Goal: Book appointment/travel/reservation

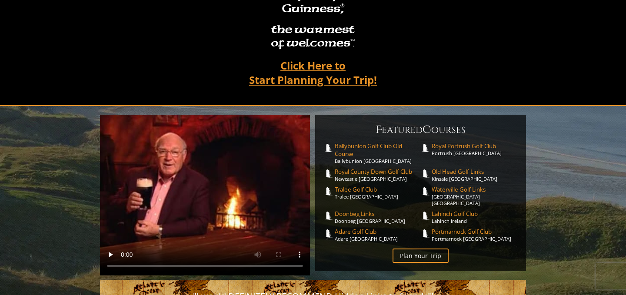
scroll to position [119, 0]
click at [451, 211] on span "Lahinch Golf Club" at bounding box center [475, 215] width 86 height 8
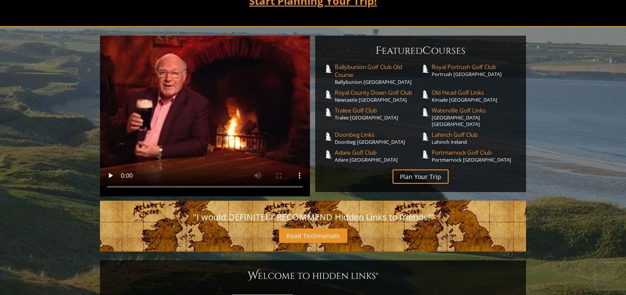
scroll to position [193, 0]
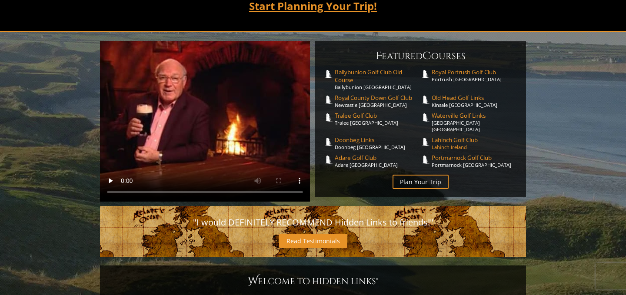
click at [446, 136] on span "Lahinch Golf Club" at bounding box center [475, 140] width 86 height 8
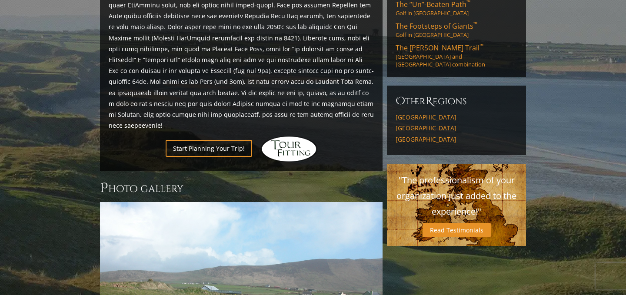
scroll to position [484, 0]
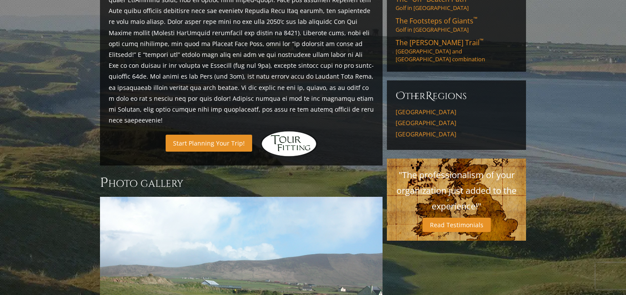
click at [193, 135] on link "Start Planning Your Trip!" at bounding box center [209, 143] width 87 height 17
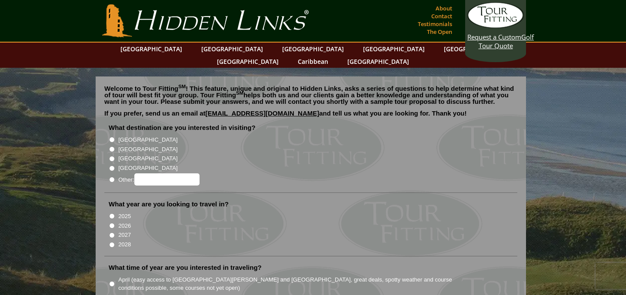
click at [112, 137] on input "[GEOGRAPHIC_DATA]" at bounding box center [112, 140] width 6 height 6
radio input "true"
click at [113, 223] on input "2026" at bounding box center [112, 226] width 6 height 6
radio input "true"
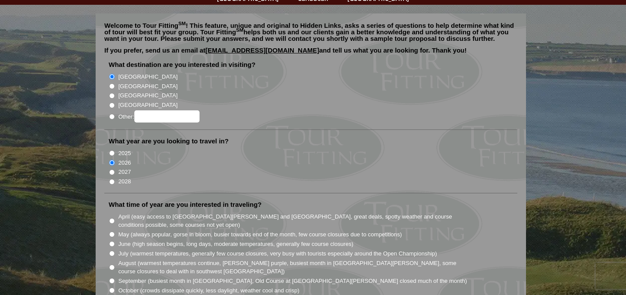
scroll to position [69, 0]
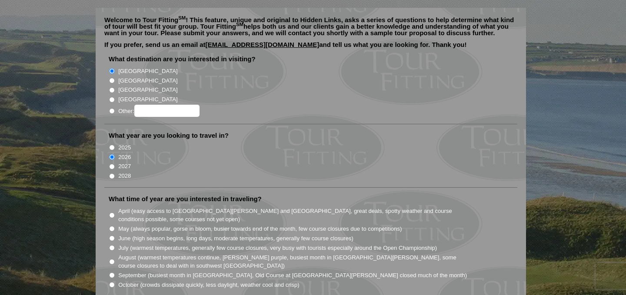
click at [110, 245] on input "July (warmest temperatures, generally few course closures, very busy with touri…" at bounding box center [112, 248] width 6 height 6
radio input "true"
click at [116, 243] on li "July (warmest temperatures, generally few course closures, very busy with touri…" at bounding box center [314, 248] width 411 height 10
click at [111, 245] on input "July (warmest temperatures, generally few course closures, very busy with touri…" at bounding box center [112, 248] width 6 height 6
click at [110, 273] on input "September (busiest month in Ireland, Old Course at St. Andrews closed much of t…" at bounding box center [112, 276] width 6 height 6
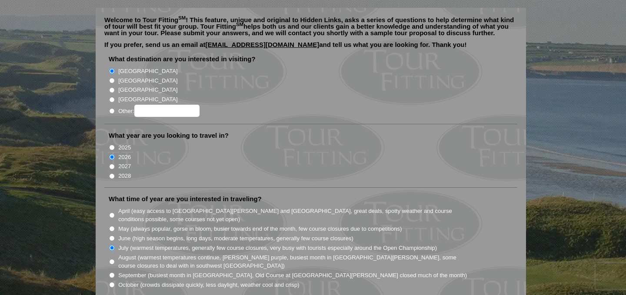
radio input "true"
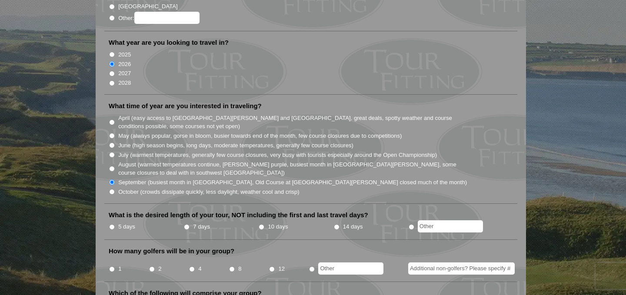
scroll to position [164, 0]
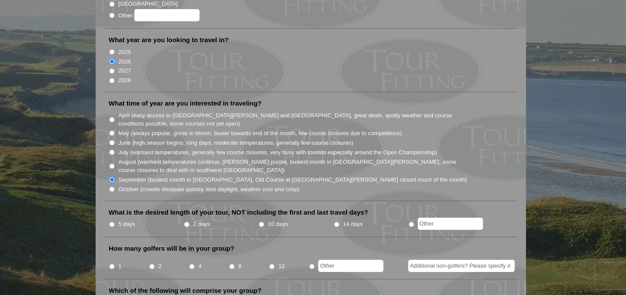
click at [263, 222] on input "10 days" at bounding box center [262, 225] width 6 height 6
radio input "true"
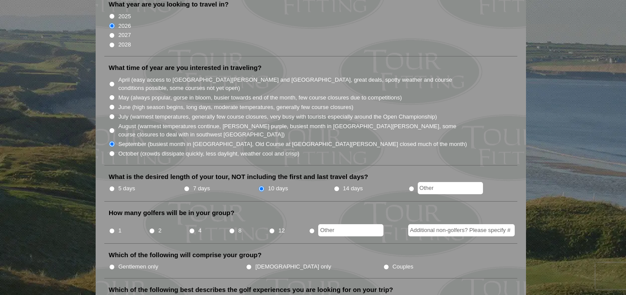
scroll to position [204, 0]
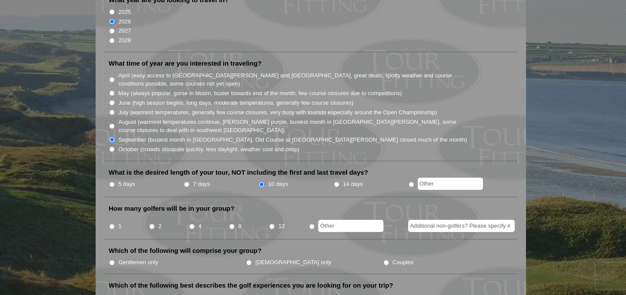
click at [194, 224] on input "4" at bounding box center [192, 227] width 6 height 6
radio input "true"
click at [114, 260] on input "Gentlemen only" at bounding box center [112, 263] width 6 height 6
radio input "true"
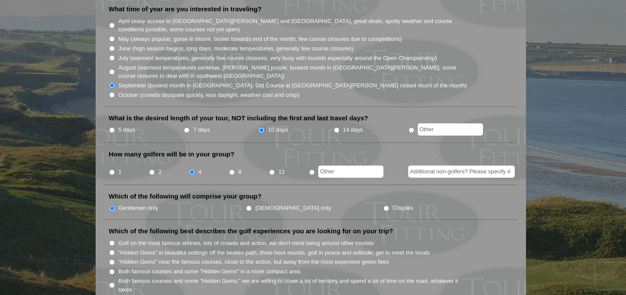
scroll to position [268, 0]
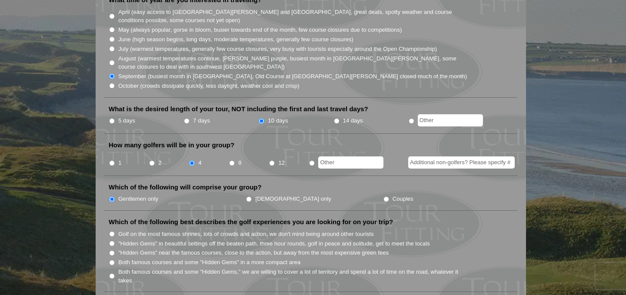
click at [111, 260] on input "Both famous courses and some "Hidden Gems" in a more compact area" at bounding box center [112, 263] width 6 height 6
radio input "true"
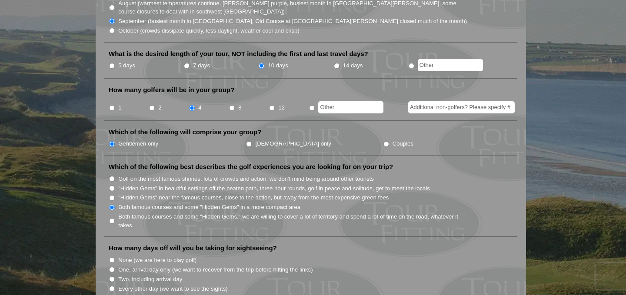
scroll to position [330, 0]
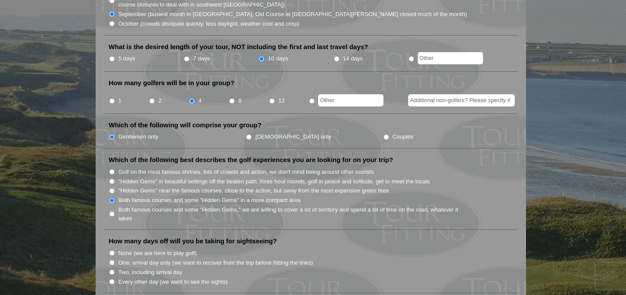
click at [112, 270] on input "Two, including arrival day" at bounding box center [112, 273] width 6 height 6
radio input "true"
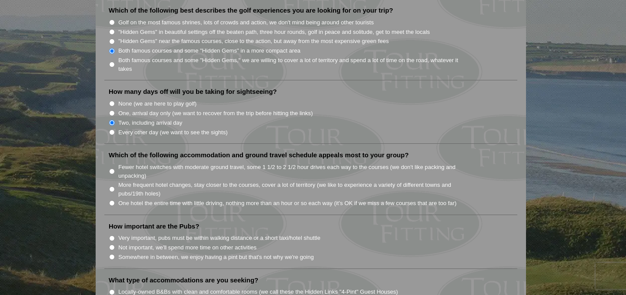
scroll to position [480, 0]
click at [111, 186] on input "More frequent hotel changes, stay closer to the courses, cover a lot of territo…" at bounding box center [112, 189] width 6 height 6
radio input "true"
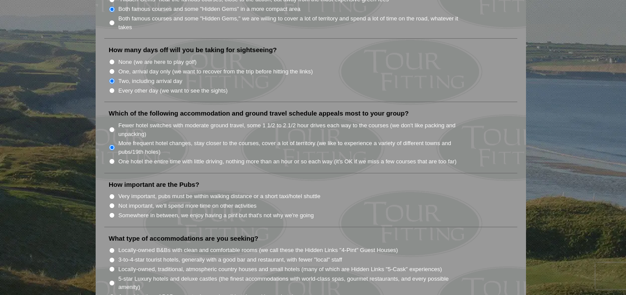
scroll to position [524, 0]
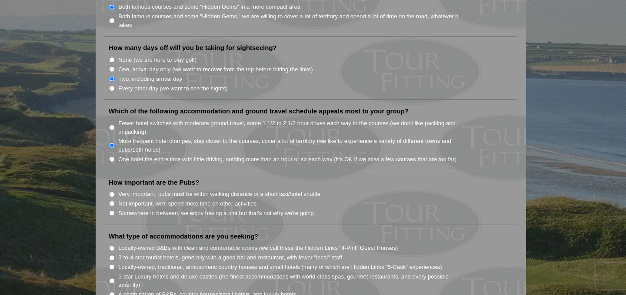
click at [114, 192] on input "Very important, pubs must be within walking distance or a short taxi/hotel shut…" at bounding box center [112, 195] width 6 height 6
radio input "true"
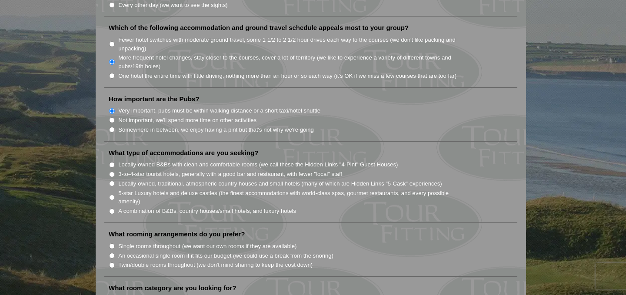
scroll to position [608, 0]
click at [114, 261] on input "Twin/double rooms throughout (we don't mind sharing to keep the cost down)" at bounding box center [112, 264] width 6 height 6
radio input "true"
click at [112, 161] on input "Locally-owned B&Bs with clean and comfortable rooms (we call these the Hidden L…" at bounding box center [112, 164] width 6 height 6
radio input "true"
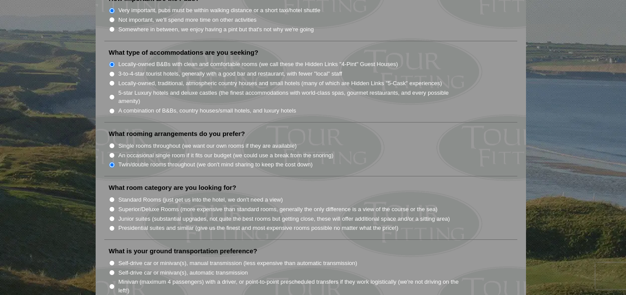
scroll to position [713, 0]
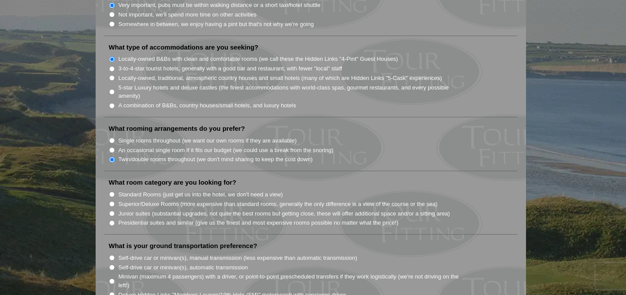
click at [114, 192] on input "Standard Rooms (just get us into the hotel, we don't need a view)" at bounding box center [112, 195] width 6 height 6
radio input "true"
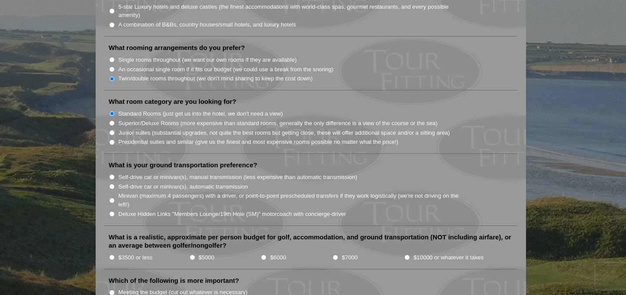
scroll to position [798, 0]
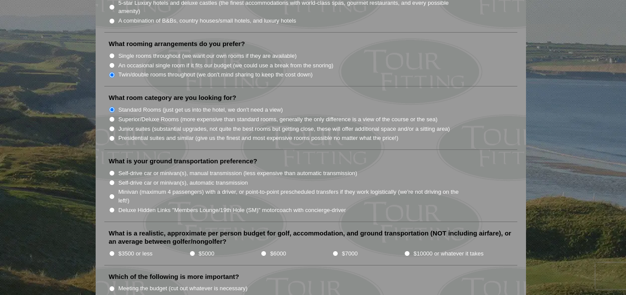
click at [112, 170] on input "Self-drive car or minivan(s), manual transmission (less expensive than automati…" at bounding box center [112, 173] width 6 height 6
radio input "true"
click at [113, 180] on input "Self-drive car or minivan(s), automatic transmission" at bounding box center [112, 183] width 6 height 6
radio input "true"
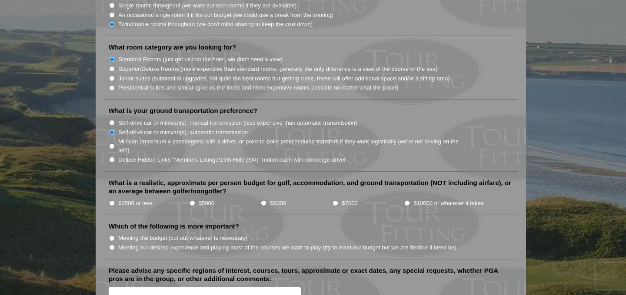
scroll to position [849, 0]
click at [265, 200] on input "$6000" at bounding box center [264, 203] width 6 height 6
radio input "true"
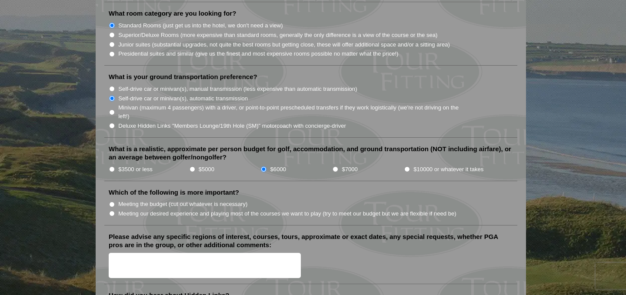
scroll to position [883, 0]
click at [110, 211] on input "Meeting our desired experience and playing most of the courses we want to play …" at bounding box center [112, 214] width 6 height 6
radio input "true"
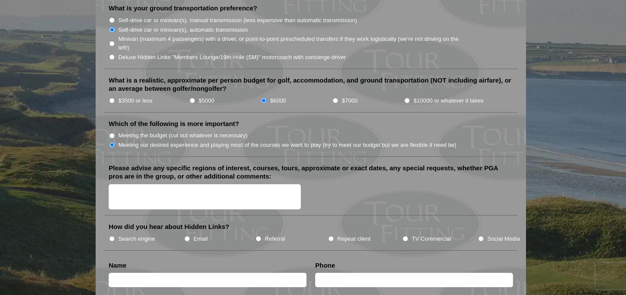
scroll to position [954, 0]
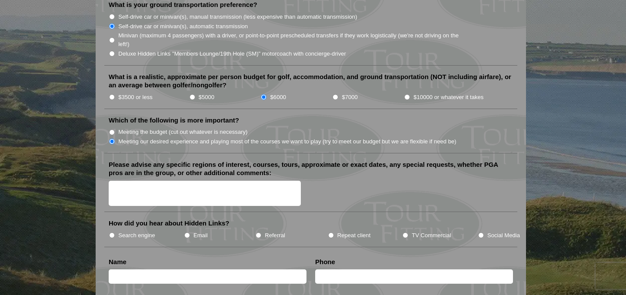
click at [109, 231] on li "Search engine" at bounding box center [146, 236] width 75 height 10
click at [110, 233] on input "Search engine" at bounding box center [112, 236] width 6 height 6
radio input "true"
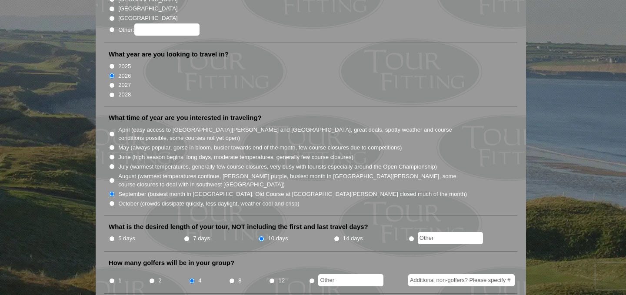
scroll to position [137, 0]
